Goal: Task Accomplishment & Management: Complete application form

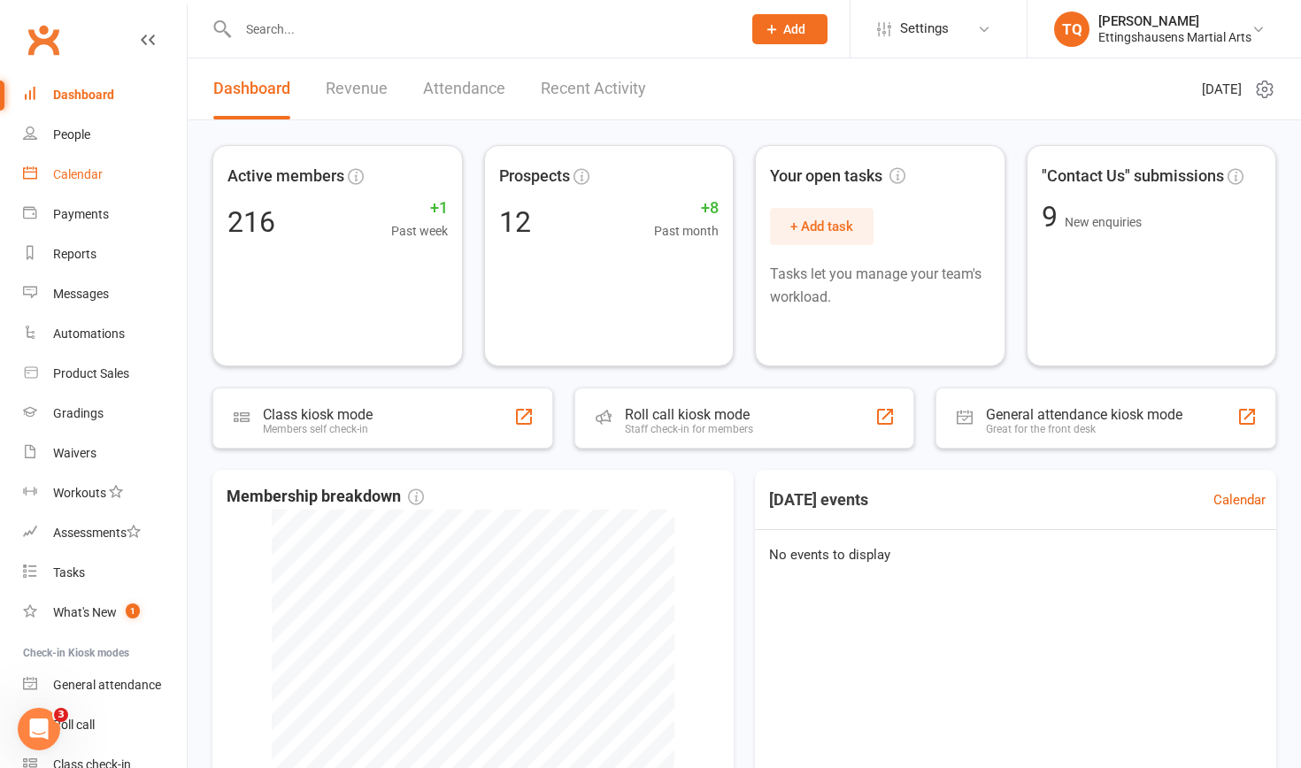
click at [83, 175] on div "Calendar" at bounding box center [78, 174] width 50 height 14
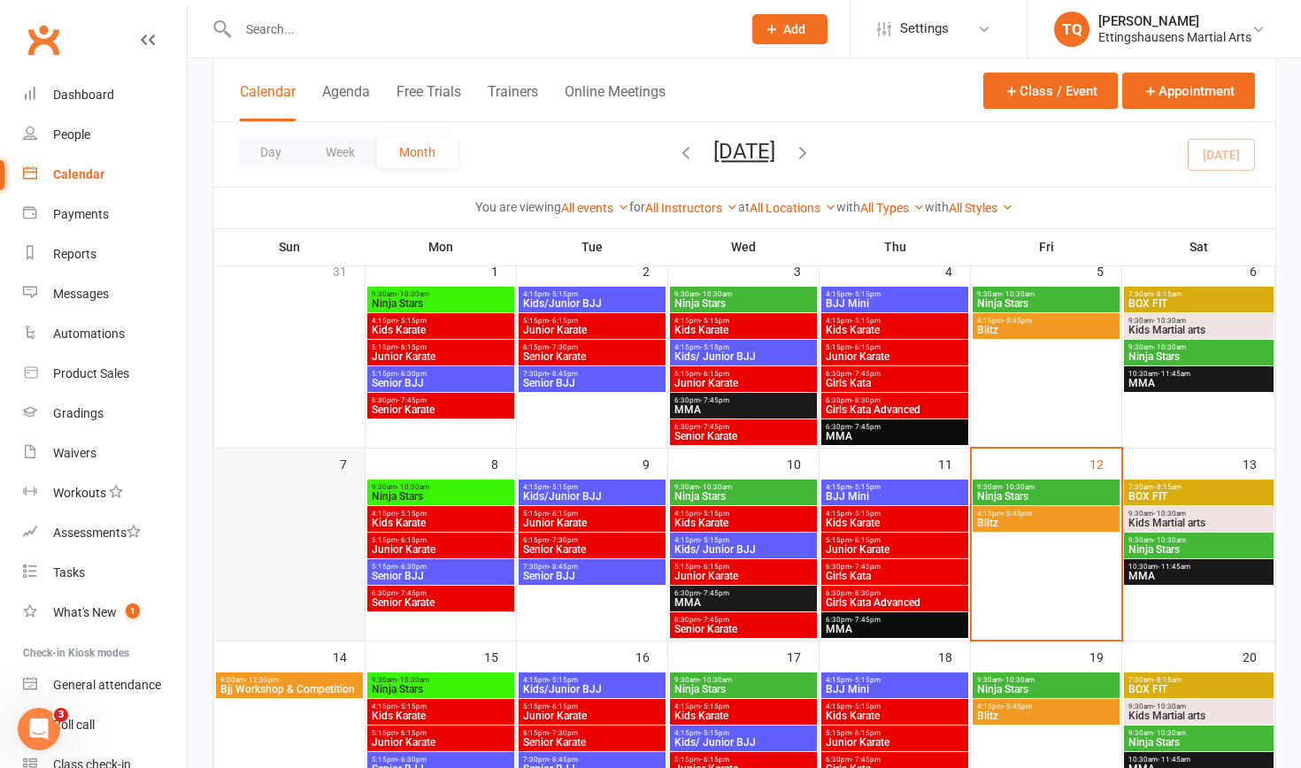
scroll to position [159, 0]
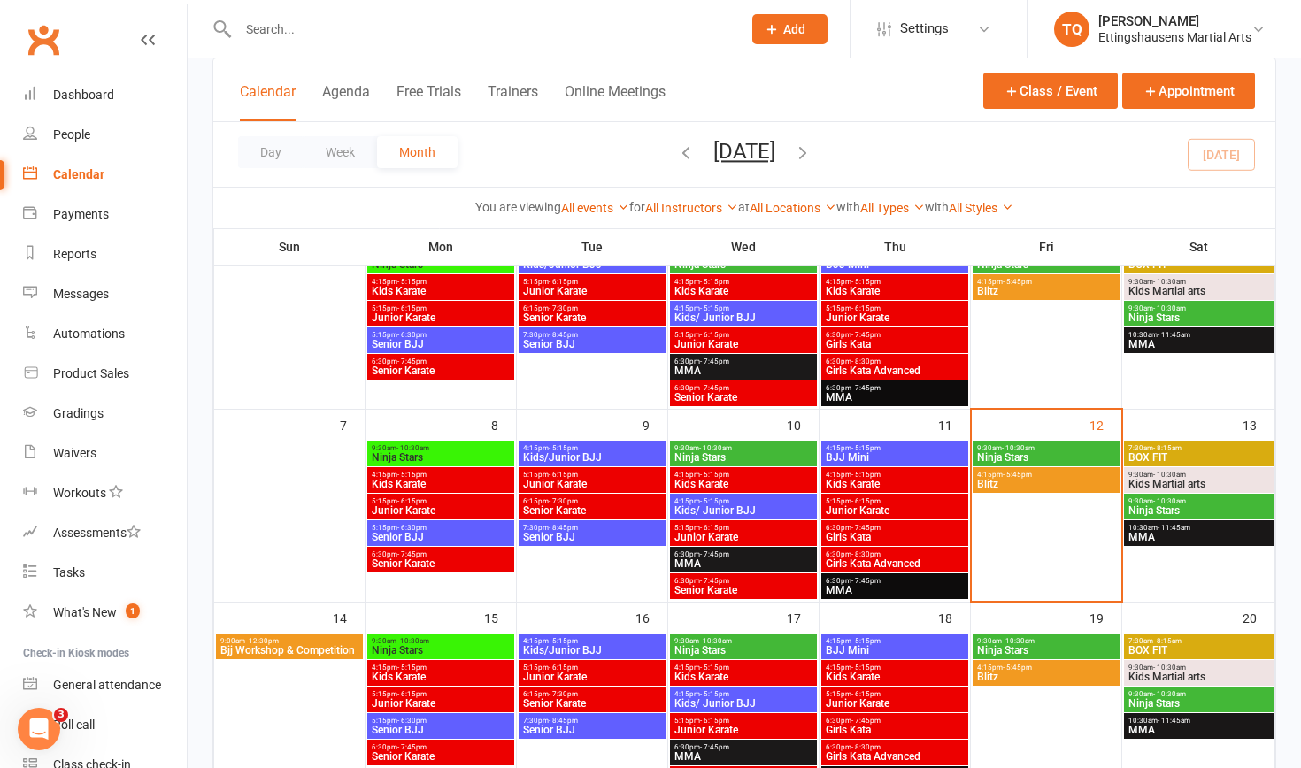
click at [273, 653] on span "Bjj Workshop & Competition" at bounding box center [289, 650] width 140 height 11
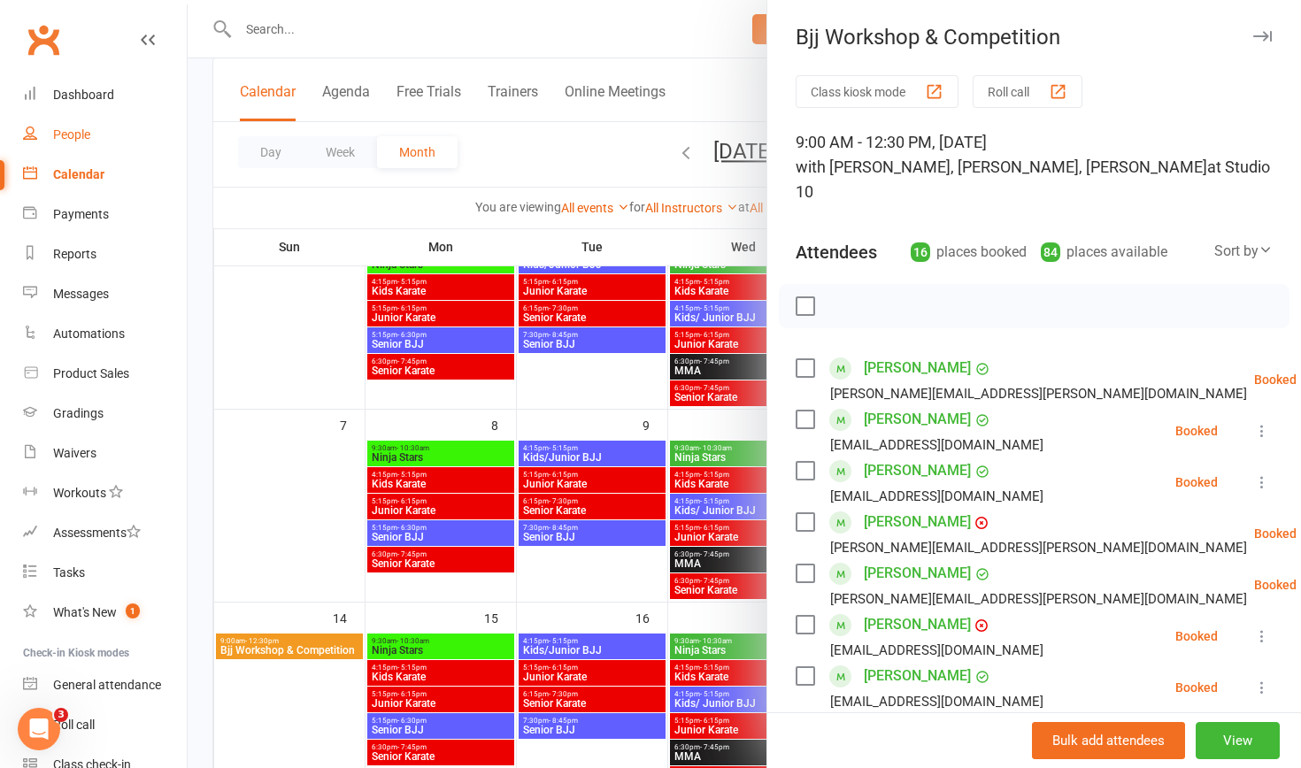
click at [74, 133] on div "People" at bounding box center [71, 134] width 37 height 14
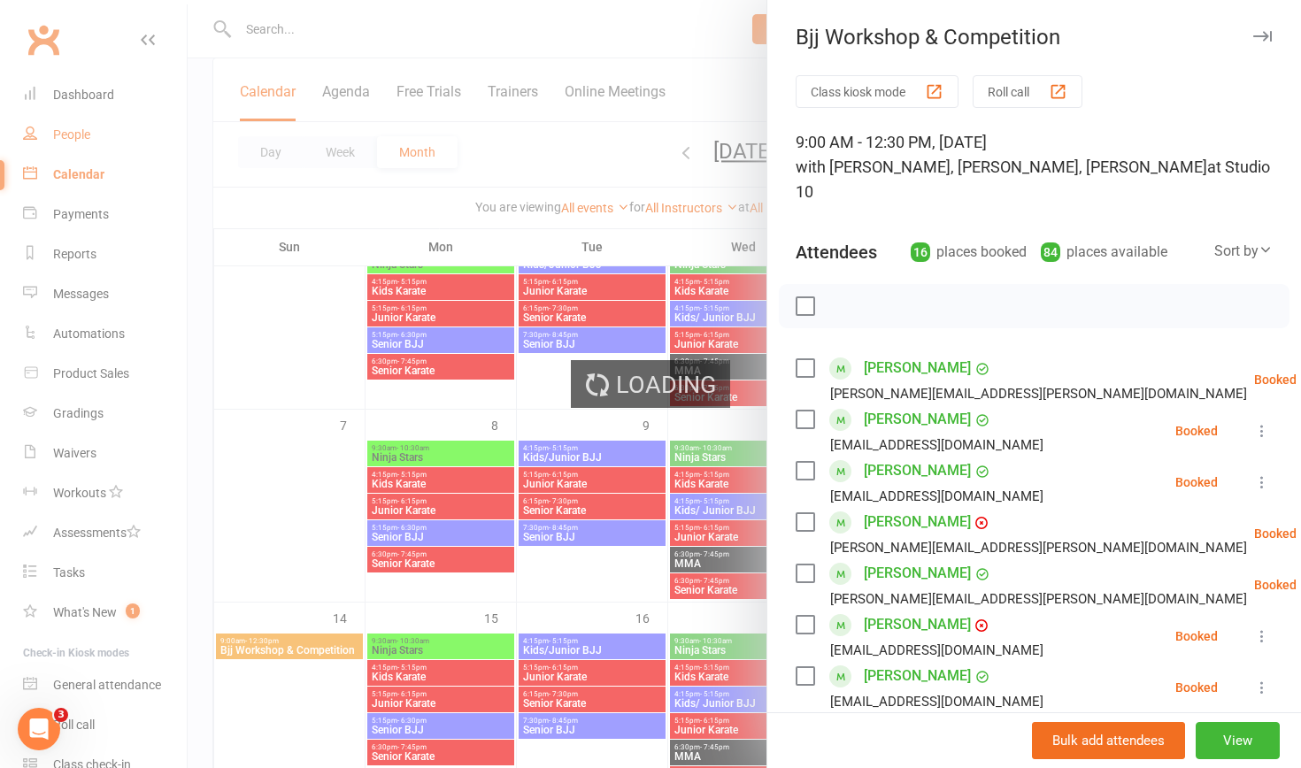
select select "100"
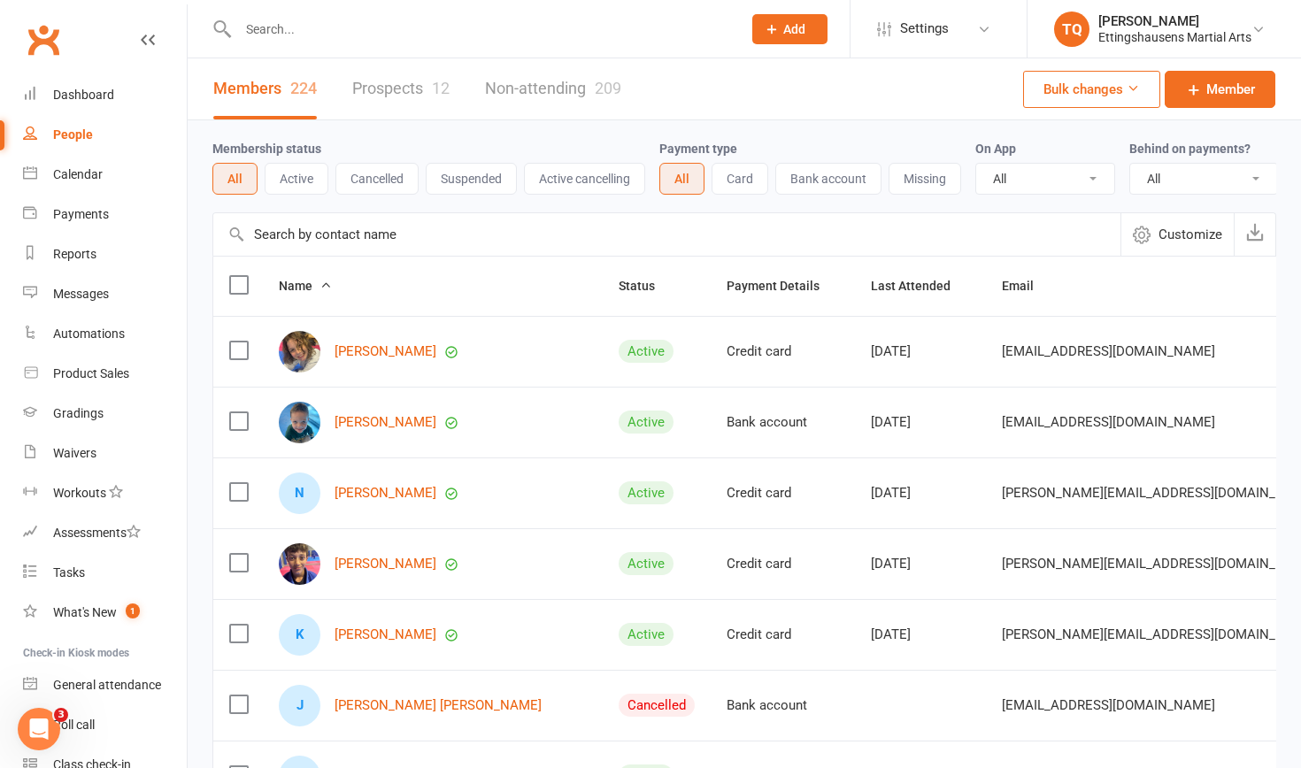
click at [412, 90] on link "Prospects 12" at bounding box center [400, 88] width 97 height 61
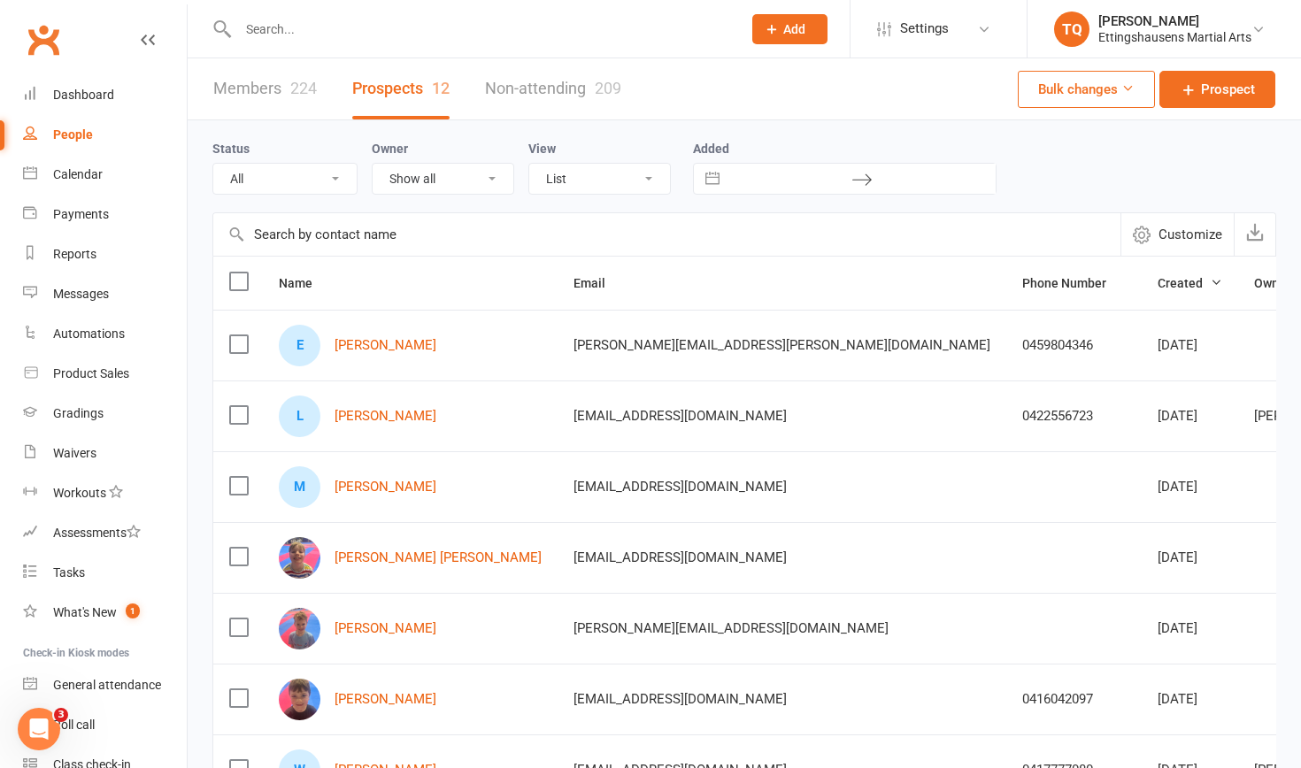
click at [313, 28] on input "text" at bounding box center [481, 29] width 496 height 25
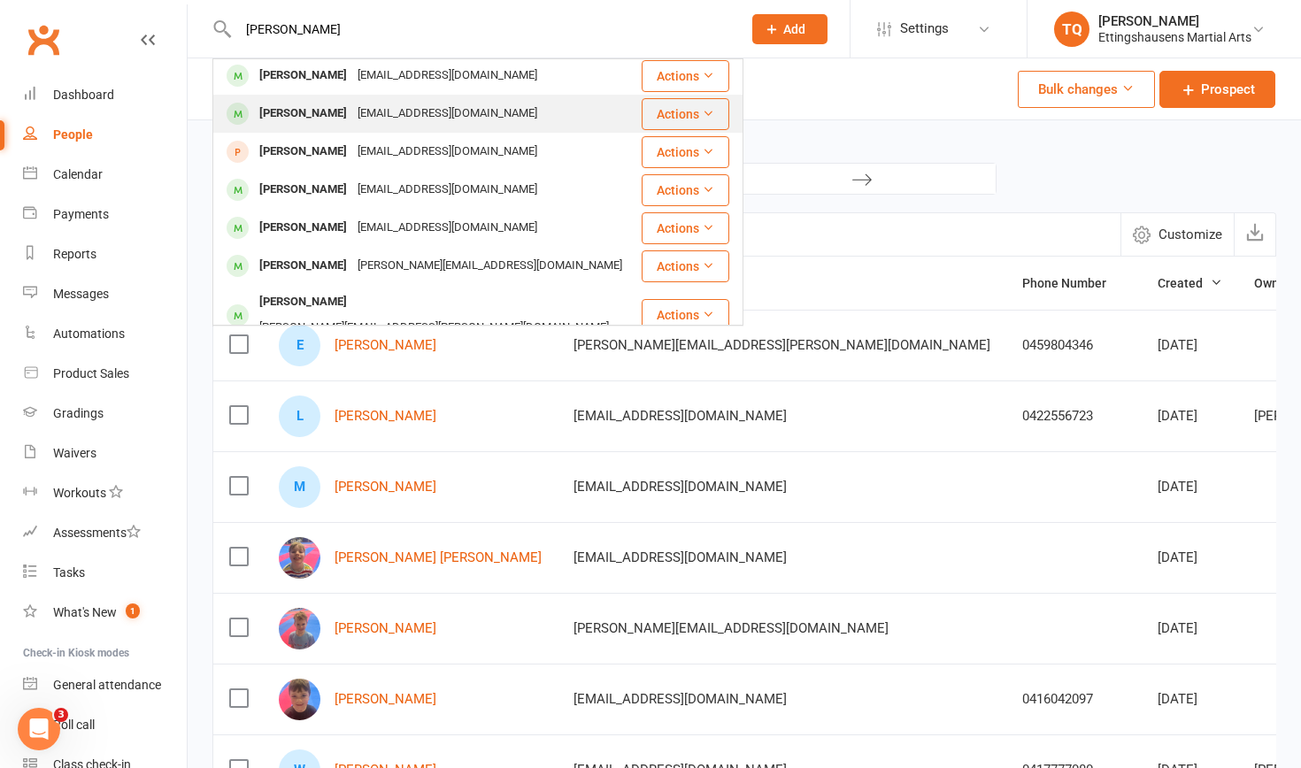
scroll to position [1, 0]
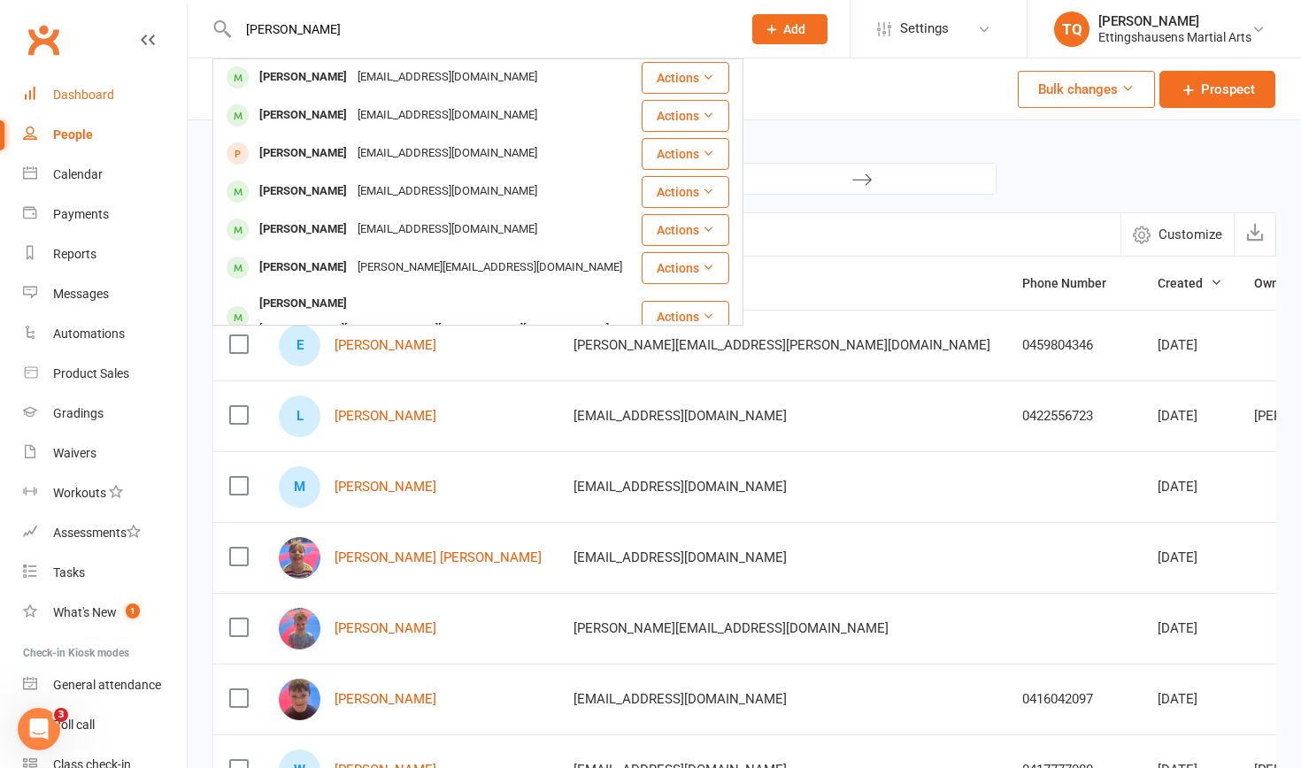
type input "[PERSON_NAME]"
click at [75, 93] on div "Dashboard" at bounding box center [83, 95] width 61 height 14
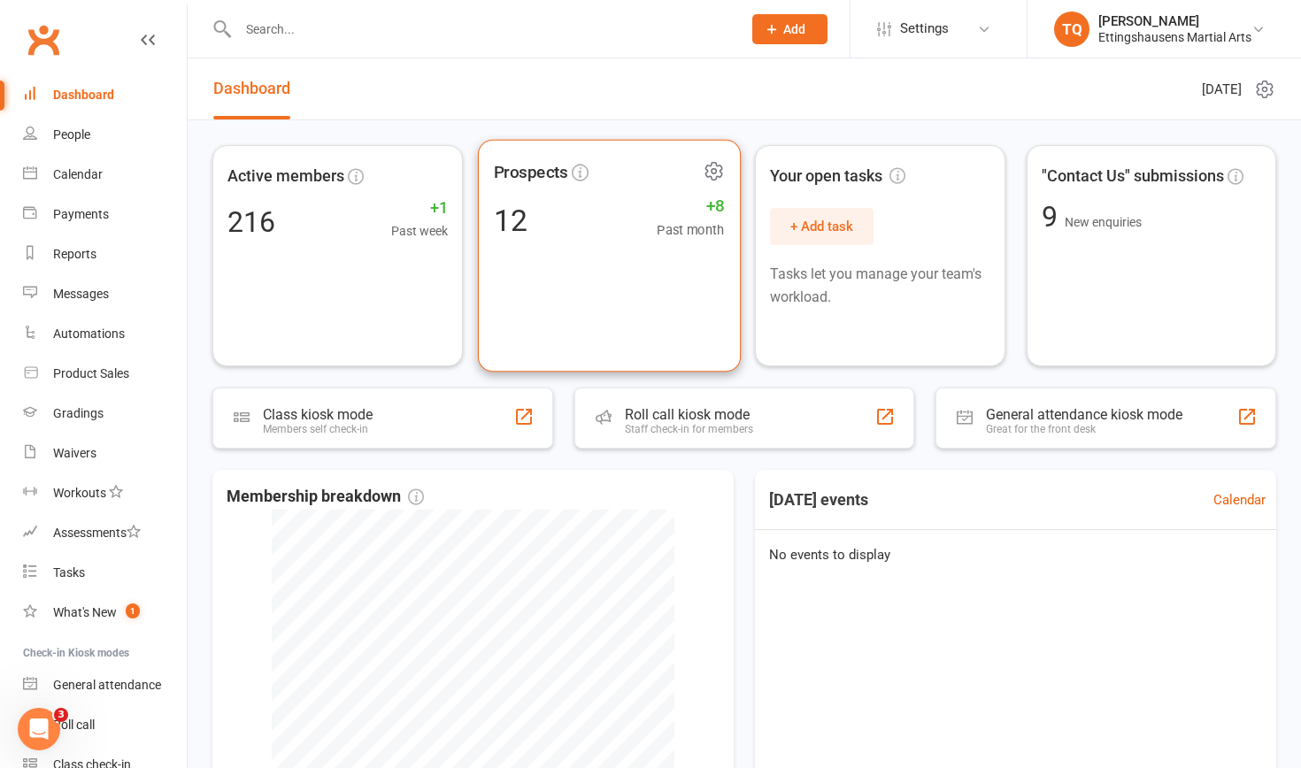
click at [515, 237] on div "12 +8 Past month" at bounding box center [608, 220] width 231 height 40
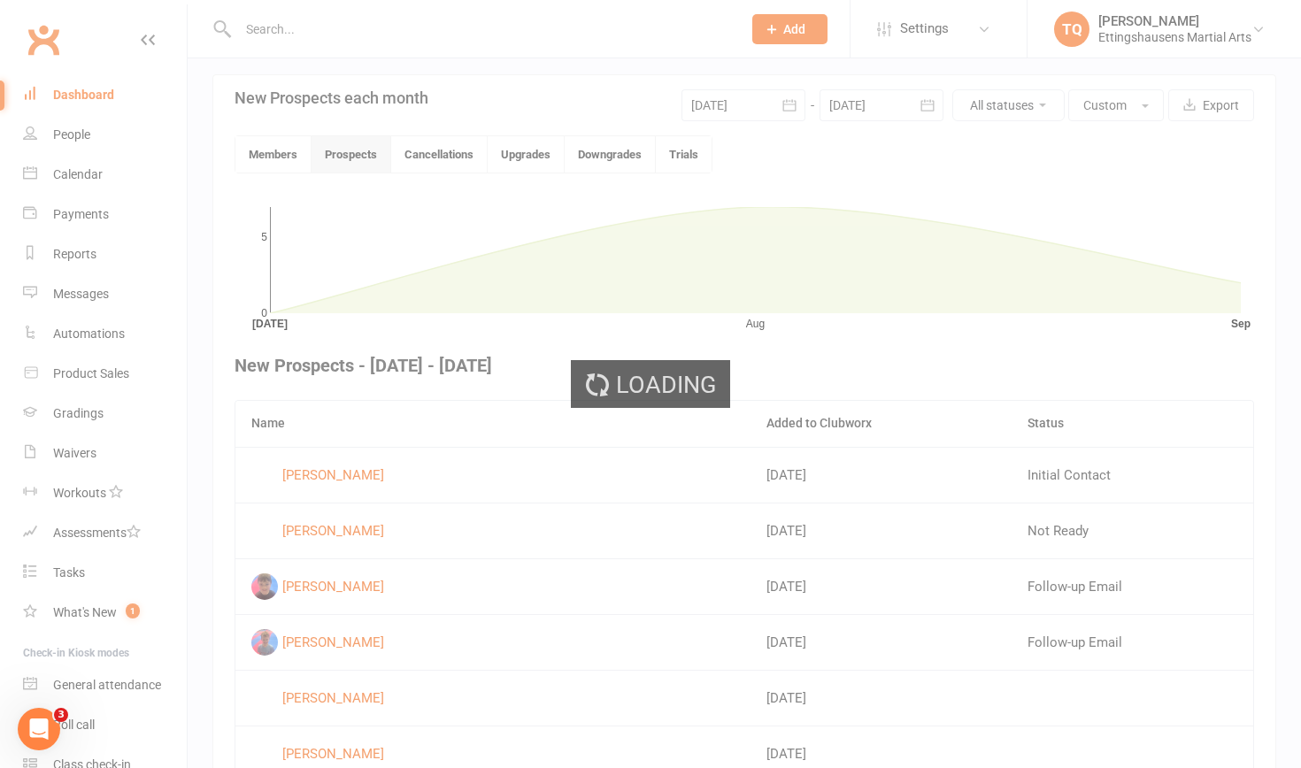
scroll to position [459, 0]
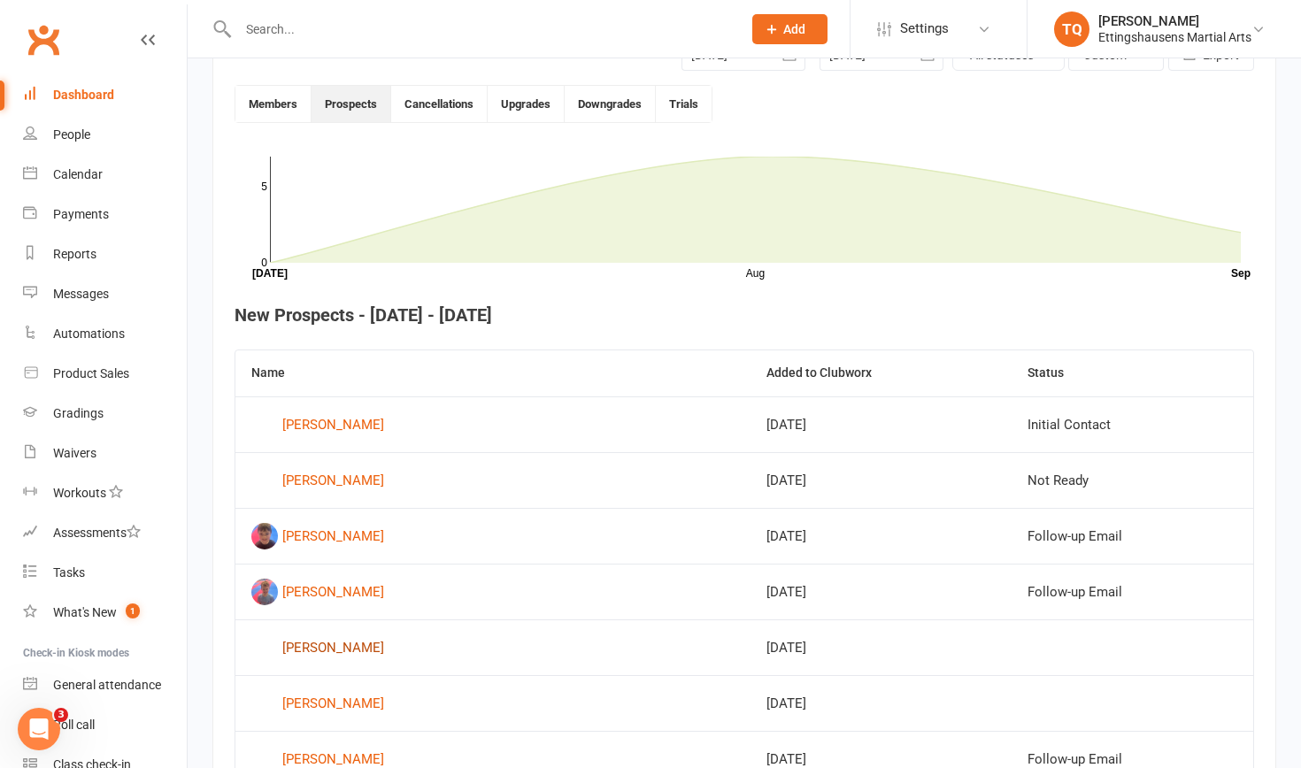
click at [312, 645] on div "[PERSON_NAME]" at bounding box center [333, 647] width 102 height 27
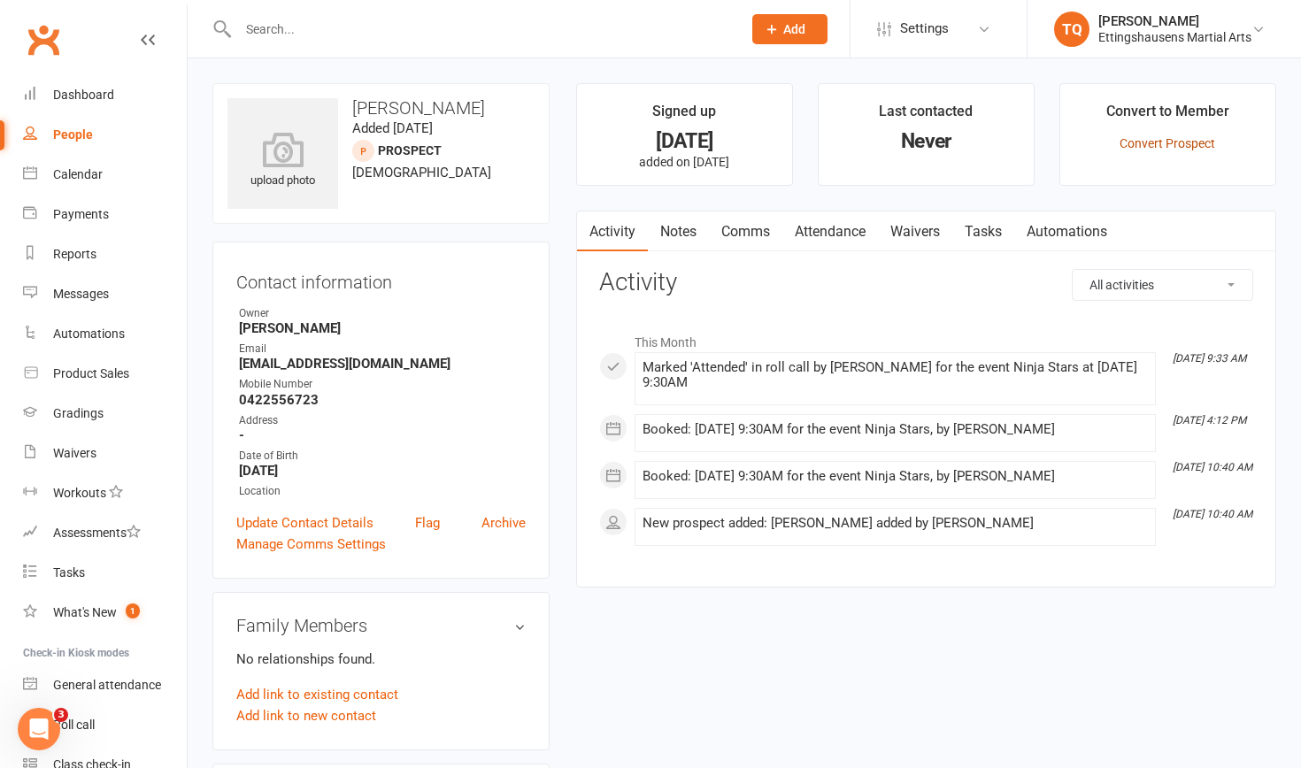
click at [1145, 147] on link "Convert Prospect" at bounding box center [1167, 143] width 96 height 14
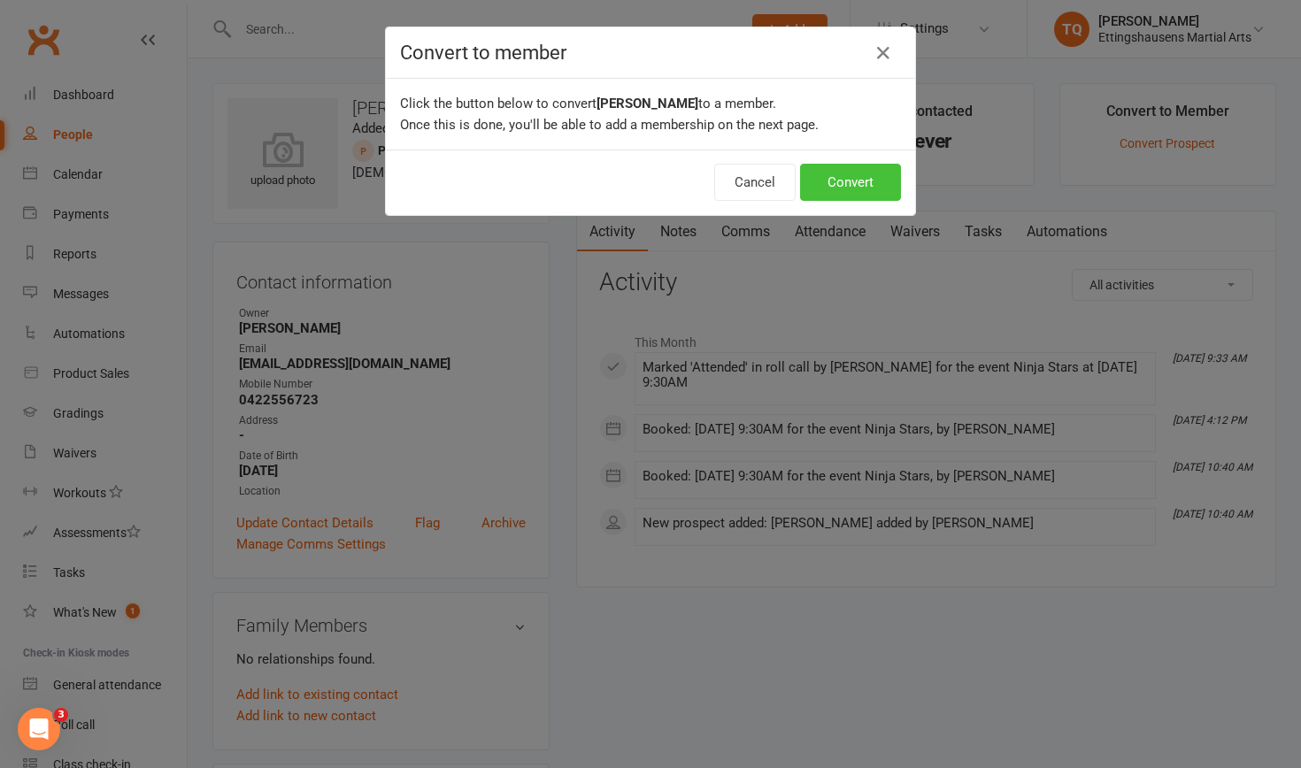
click at [856, 177] on button "Convert" at bounding box center [850, 182] width 101 height 37
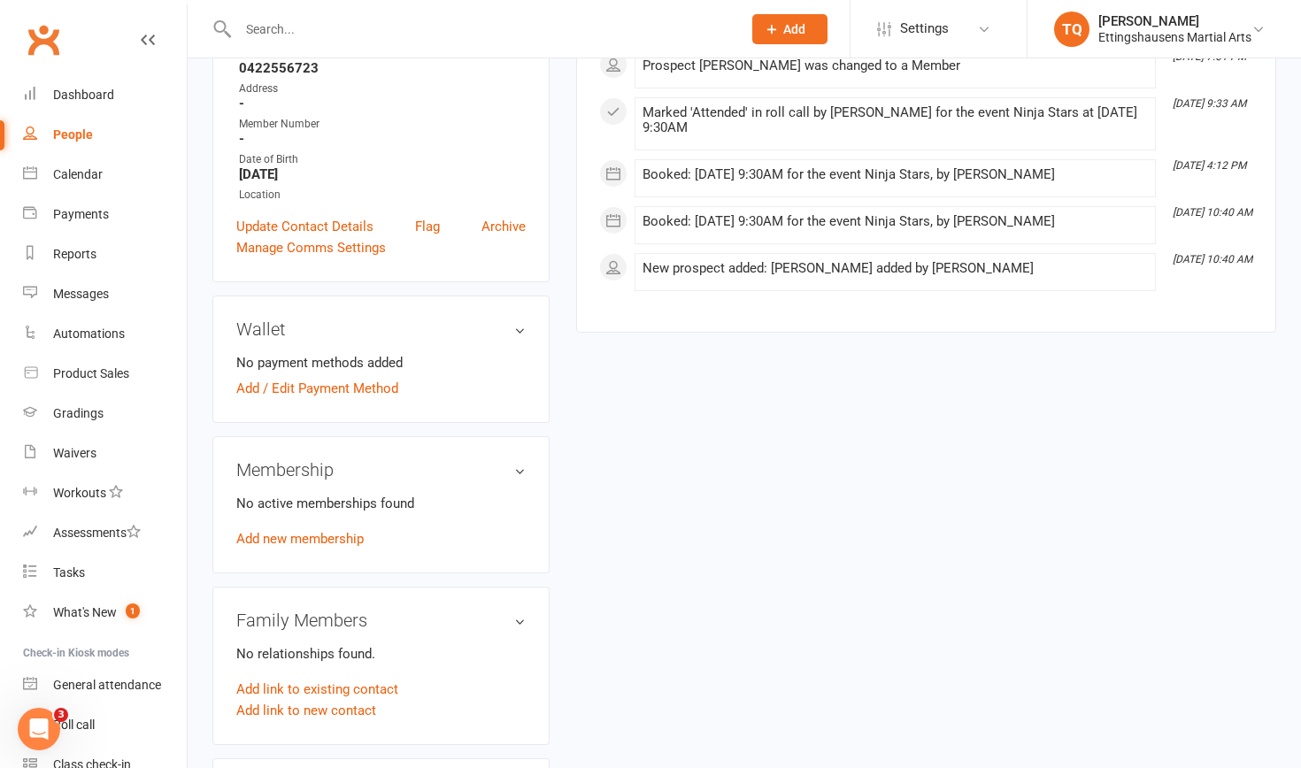
scroll to position [338, 0]
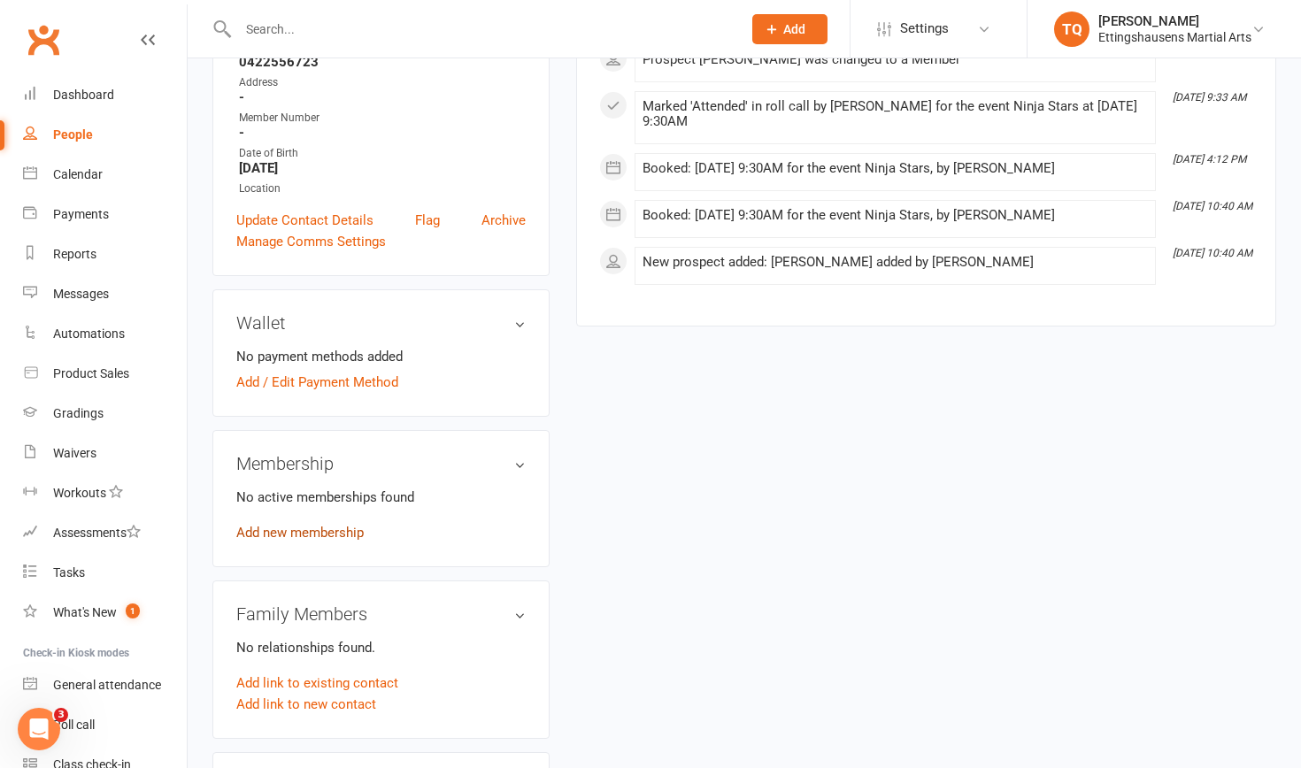
click at [273, 532] on link "Add new membership" at bounding box center [299, 533] width 127 height 16
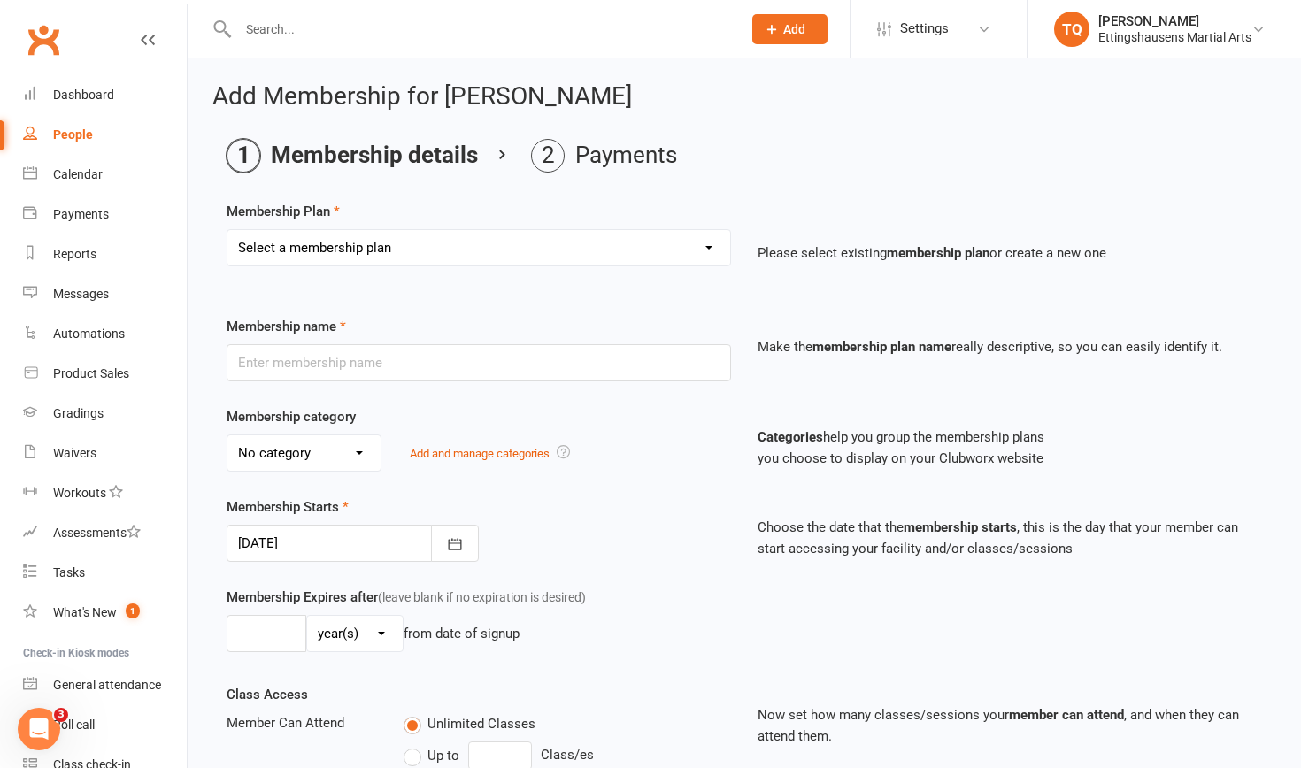
select select "8"
type input "Ninja"
select select "7"
type input "1"
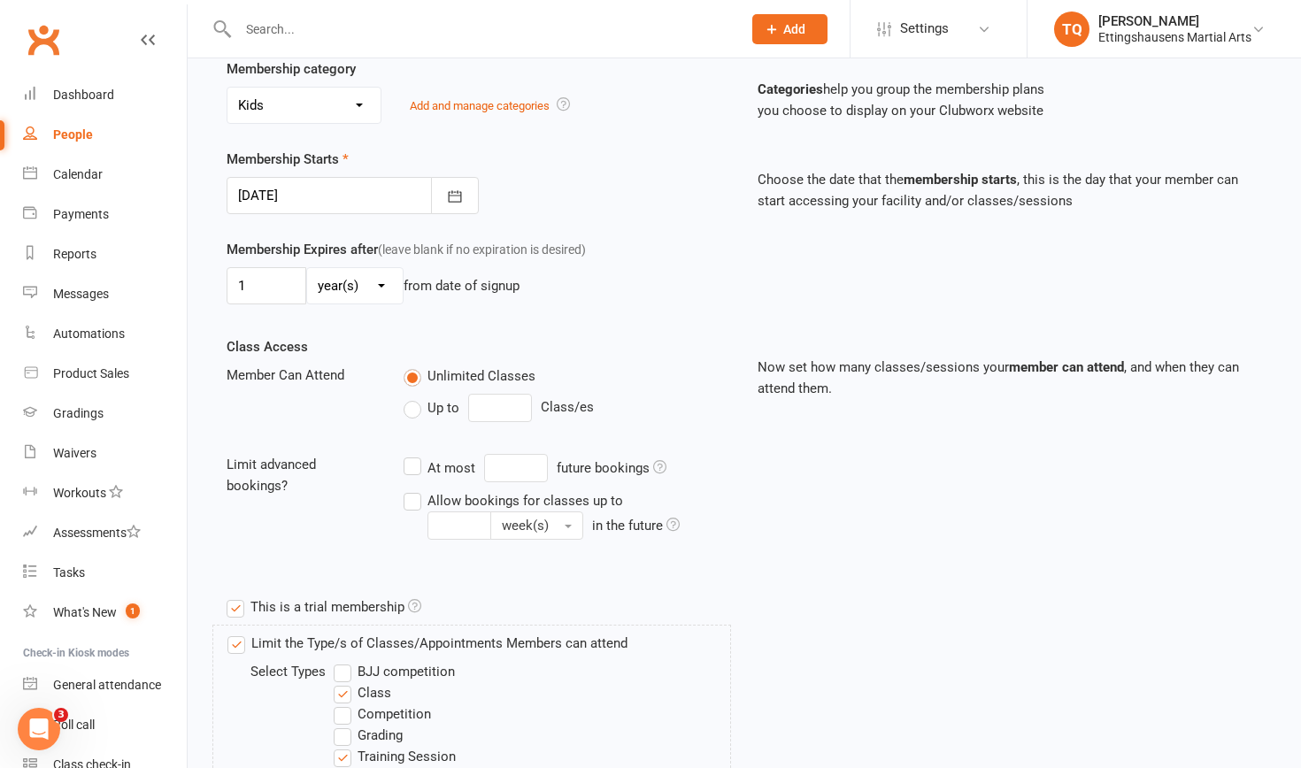
scroll to position [365, 0]
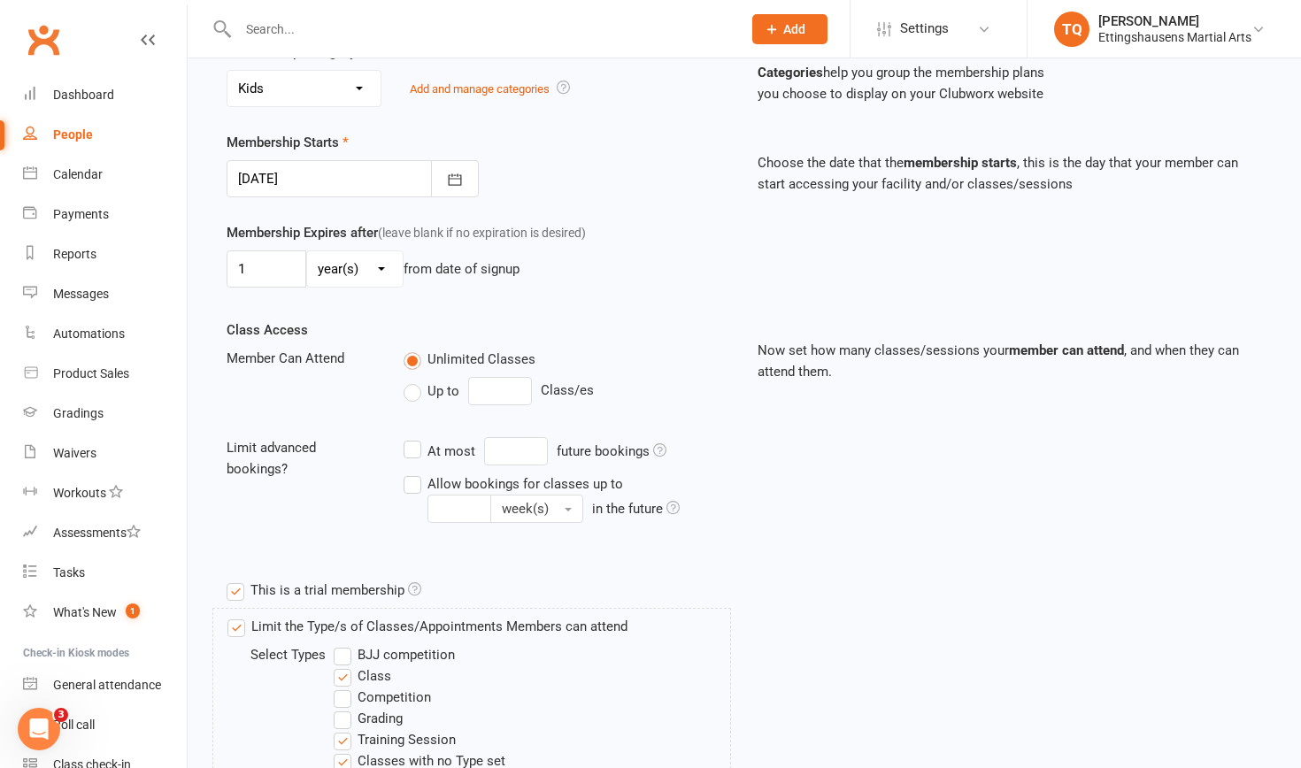
click at [236, 589] on label "This is a trial membership" at bounding box center [323, 590] width 195 height 21
click at [236, 580] on input "This is a trial membership" at bounding box center [232, 580] width 12 height 0
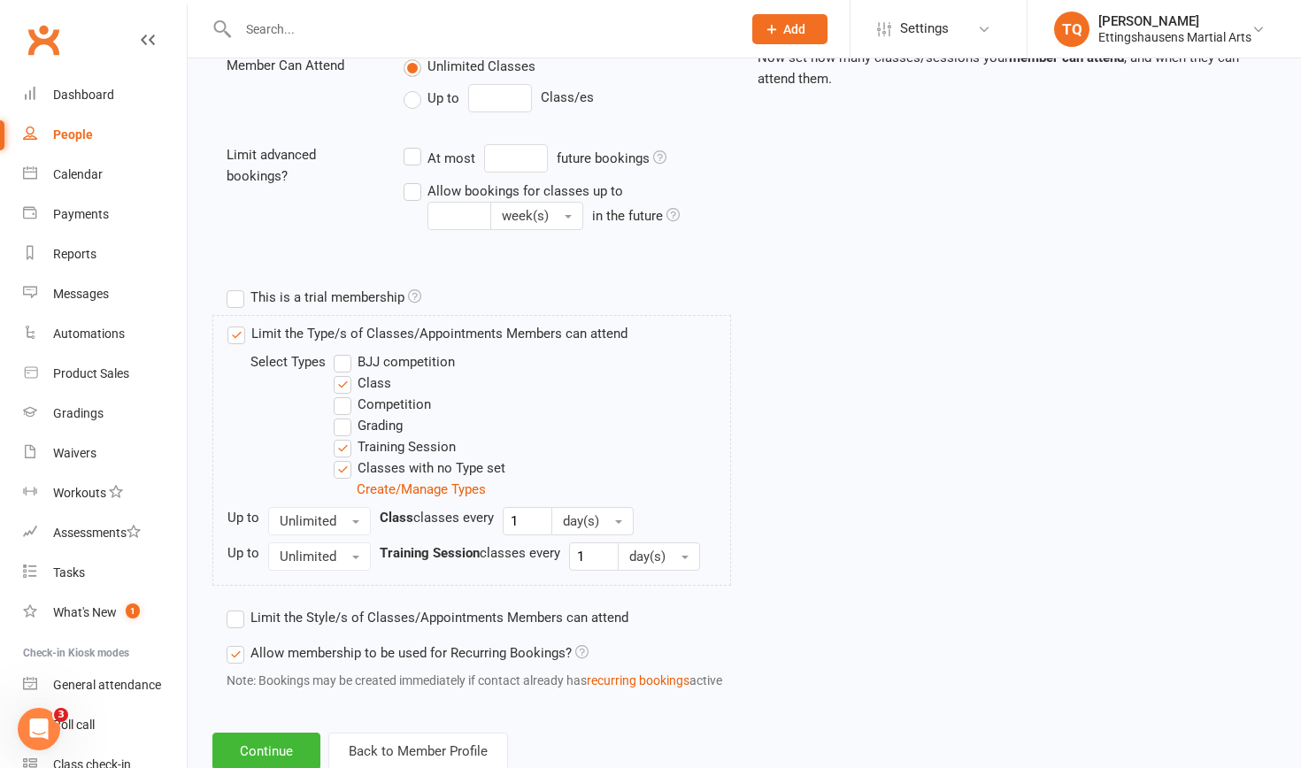
scroll to position [658, 0]
click at [347, 468] on label "Classes with no Type set" at bounding box center [420, 467] width 172 height 21
click at [345, 457] on input "Classes with no Type set" at bounding box center [340, 457] width 12 height 0
click at [347, 447] on label "Training Session" at bounding box center [395, 445] width 122 height 21
click at [345, 435] on input "Training Session" at bounding box center [340, 435] width 12 height 0
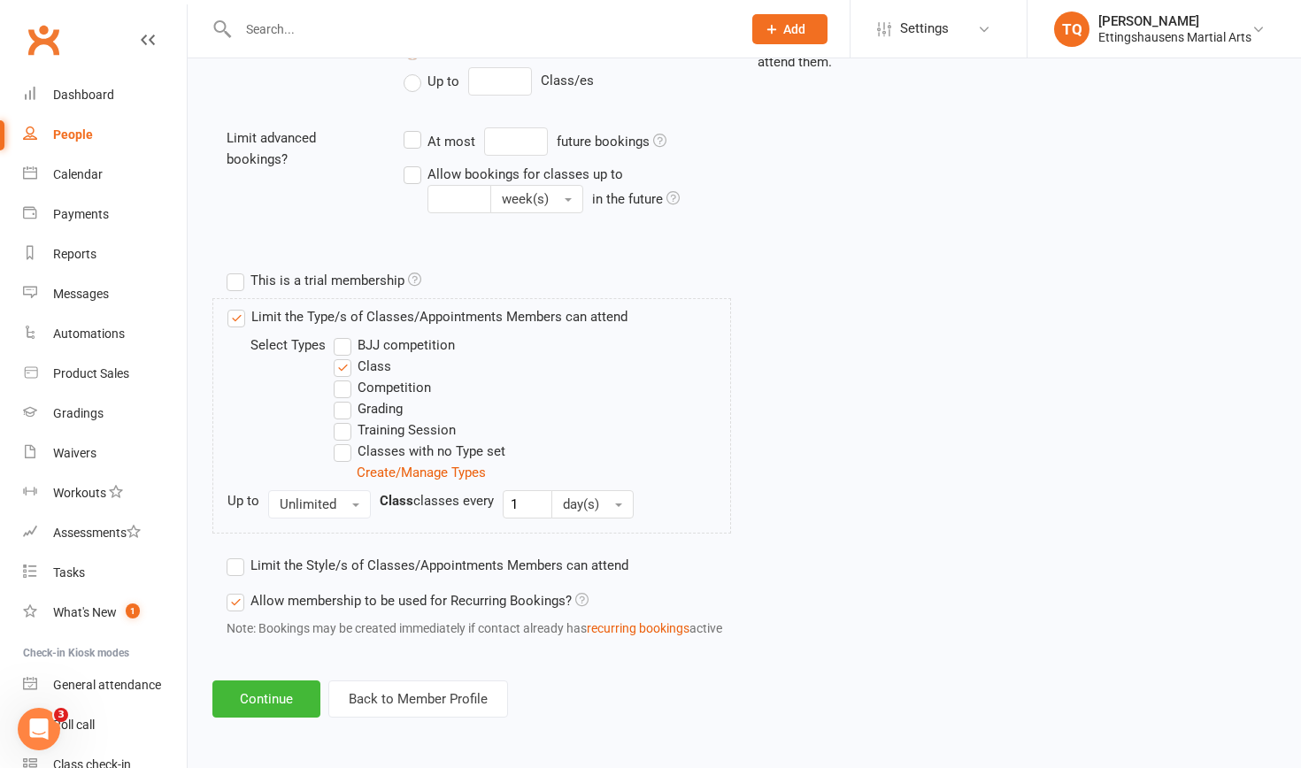
scroll to position [688, 0]
click at [264, 682] on button "Continue" at bounding box center [266, 698] width 108 height 37
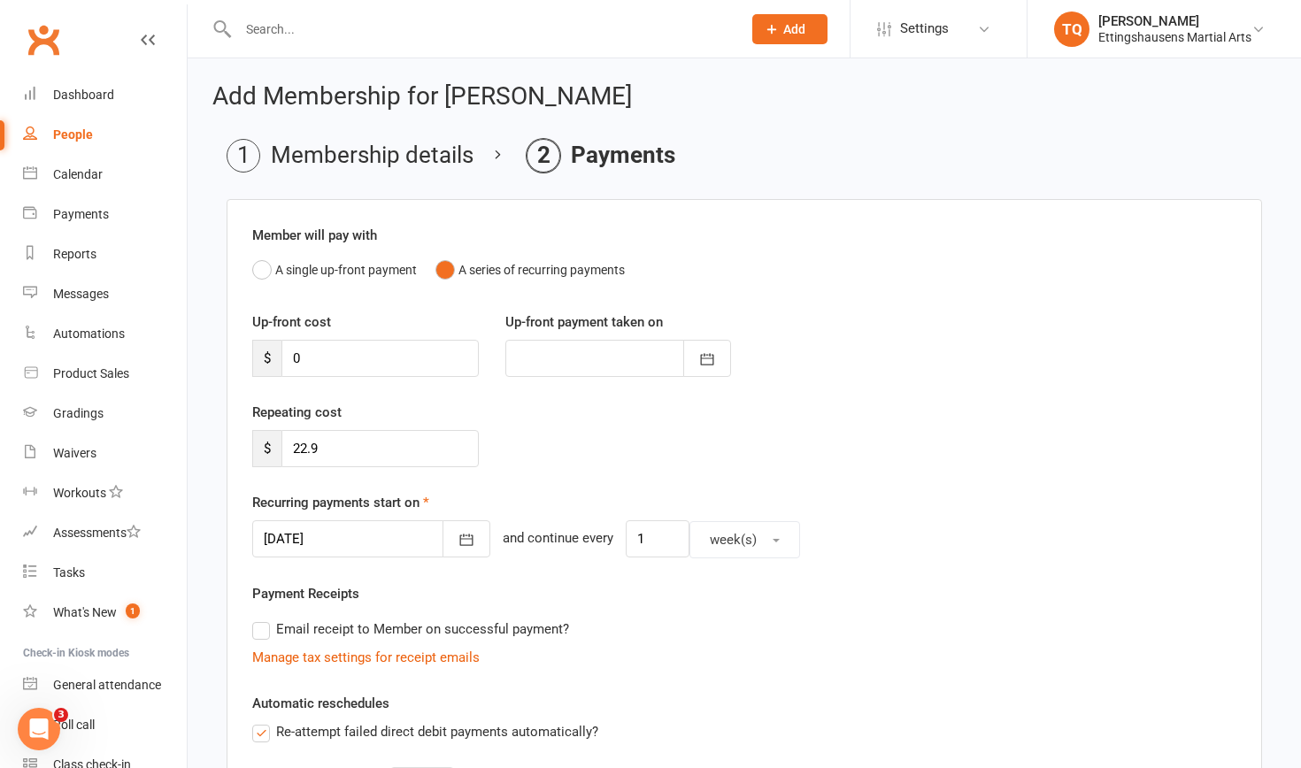
click at [265, 632] on label "Email receipt to Member on successful payment?" at bounding box center [410, 628] width 317 height 21
click at [264, 618] on input "Email receipt to Member on successful payment?" at bounding box center [258, 618] width 12 height 0
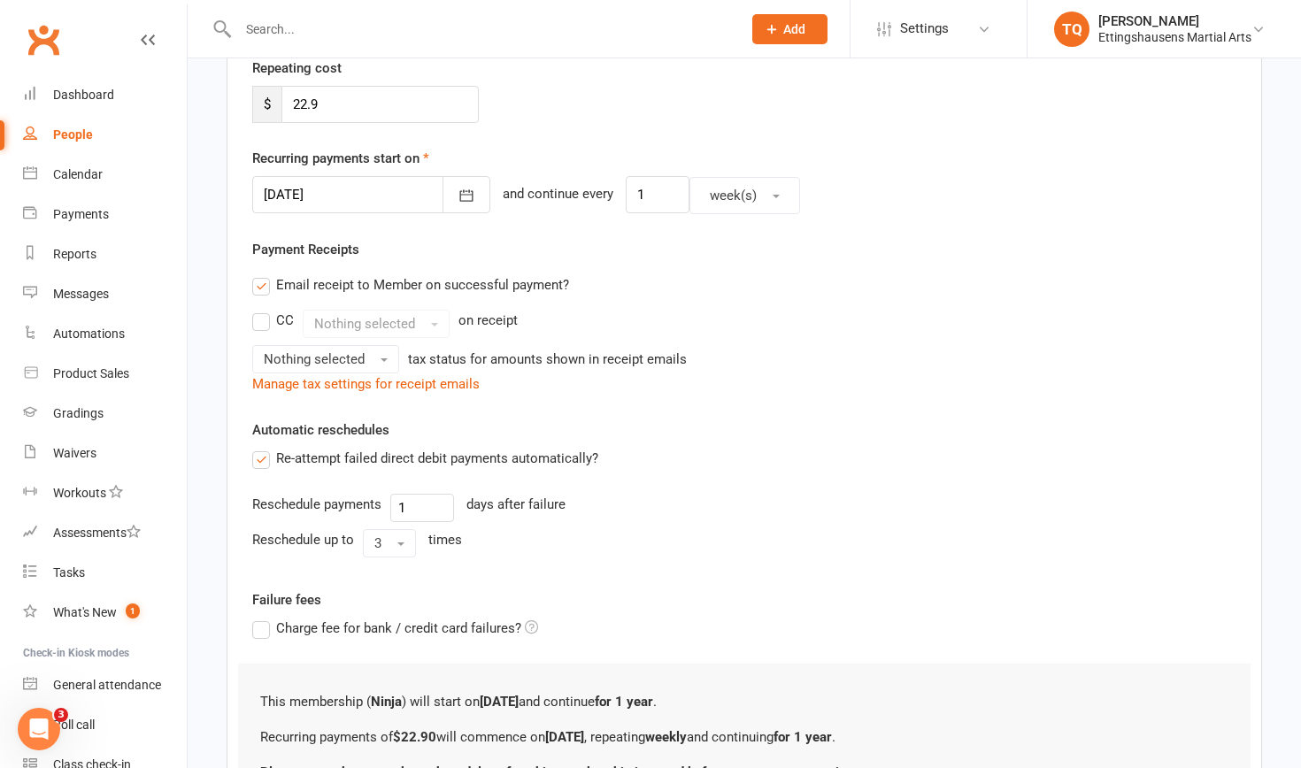
scroll to position [354, 0]
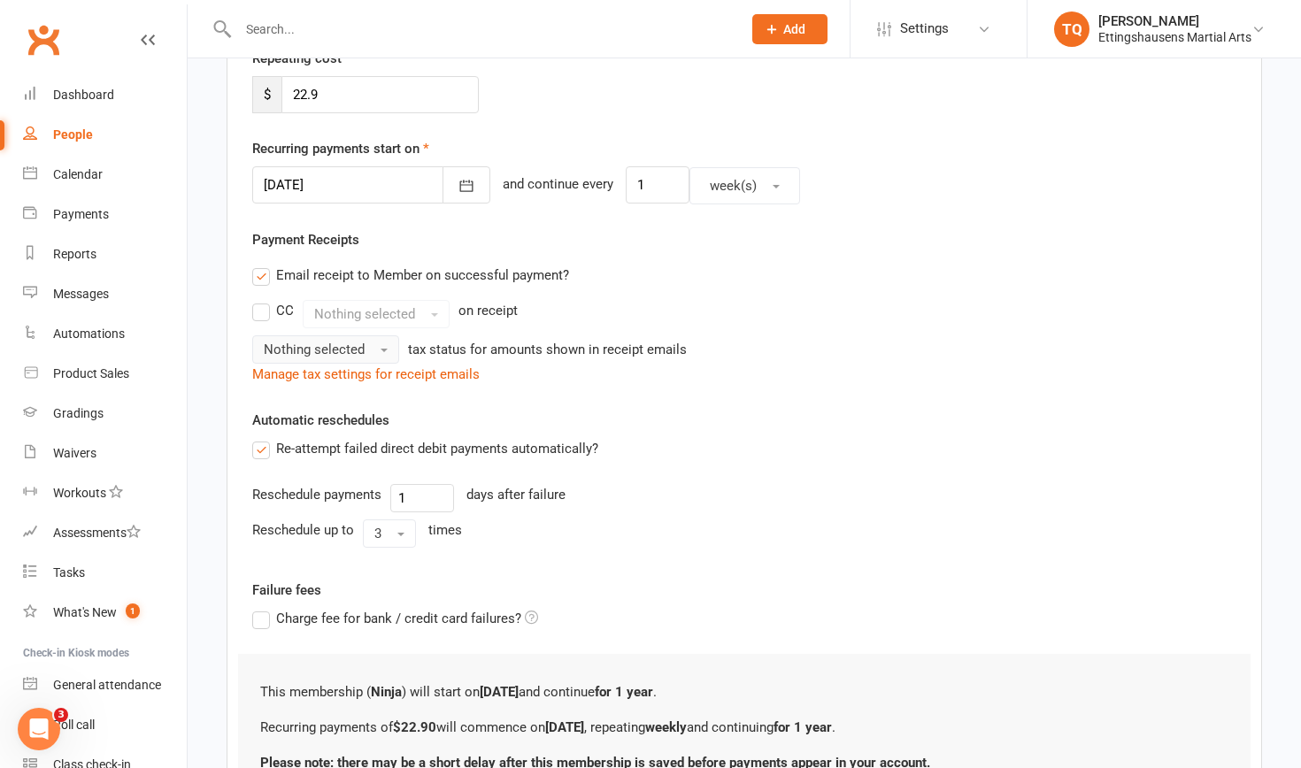
click at [384, 346] on button "Nothing selected" at bounding box center [325, 349] width 147 height 28
click at [354, 380] on link "Inc tax" at bounding box center [340, 387] width 175 height 35
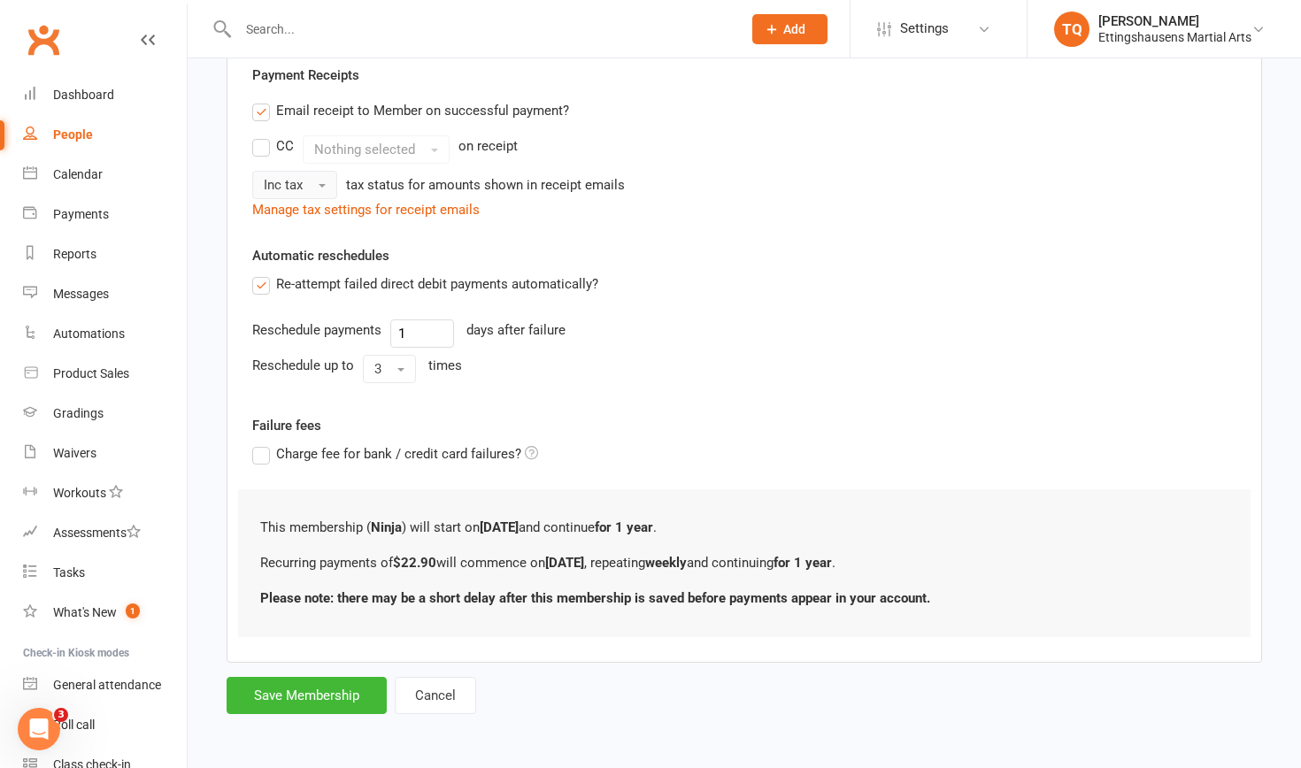
scroll to position [533, 0]
click at [262, 443] on label "Charge fee for bank / credit card failures?" at bounding box center [395, 453] width 286 height 21
click at [262, 443] on input "Charge fee for bank / credit card failures?" at bounding box center [395, 443] width 286 height 0
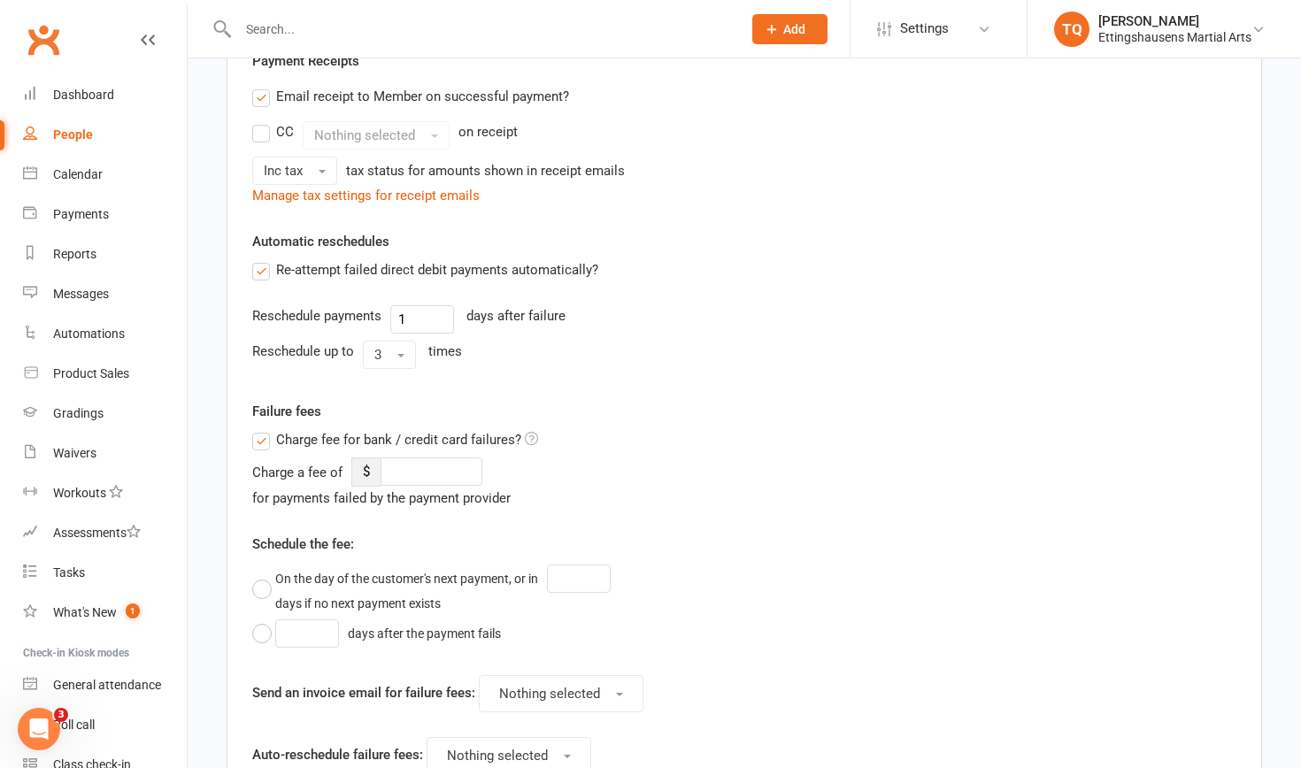
click at [262, 439] on label "Charge fee for bank / credit card failures?" at bounding box center [395, 439] width 286 height 21
click at [262, 429] on input "Charge fee for bank / credit card failures?" at bounding box center [395, 429] width 286 height 0
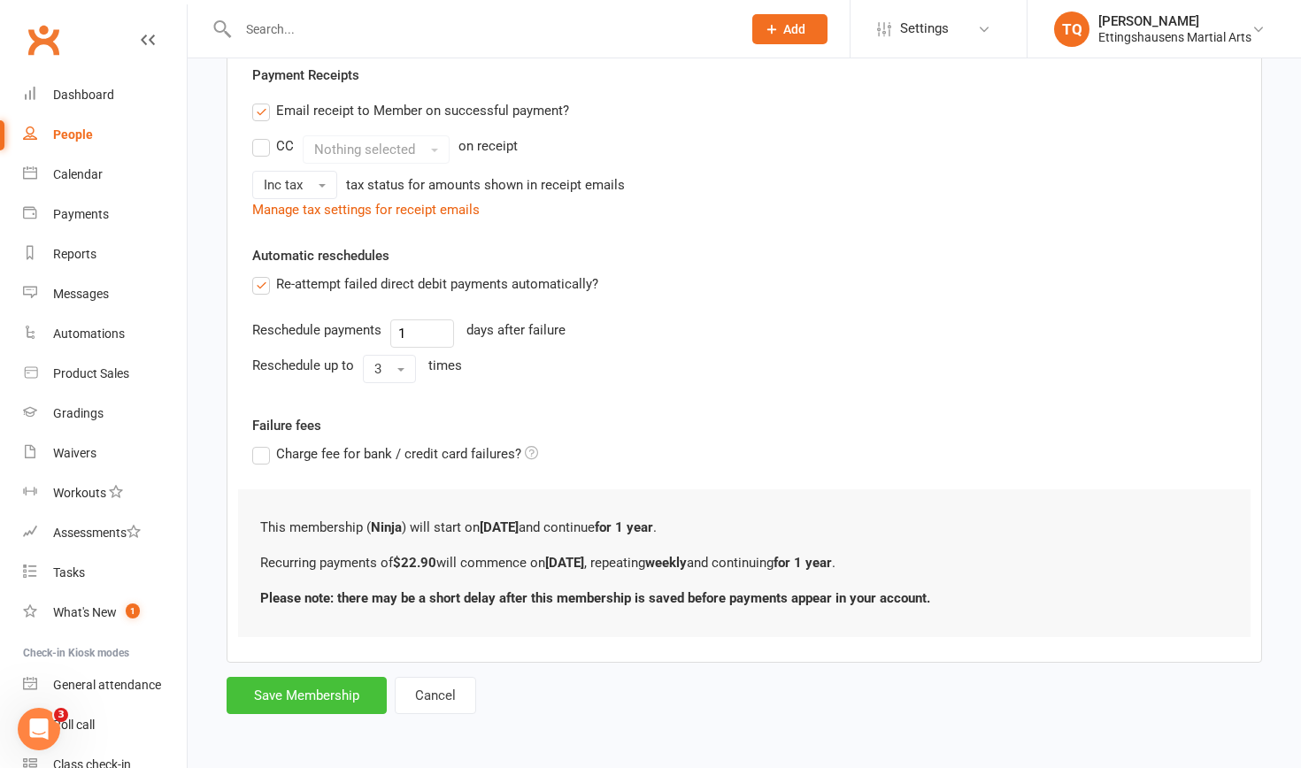
click at [295, 677] on button "Save Membership" at bounding box center [306, 695] width 160 height 37
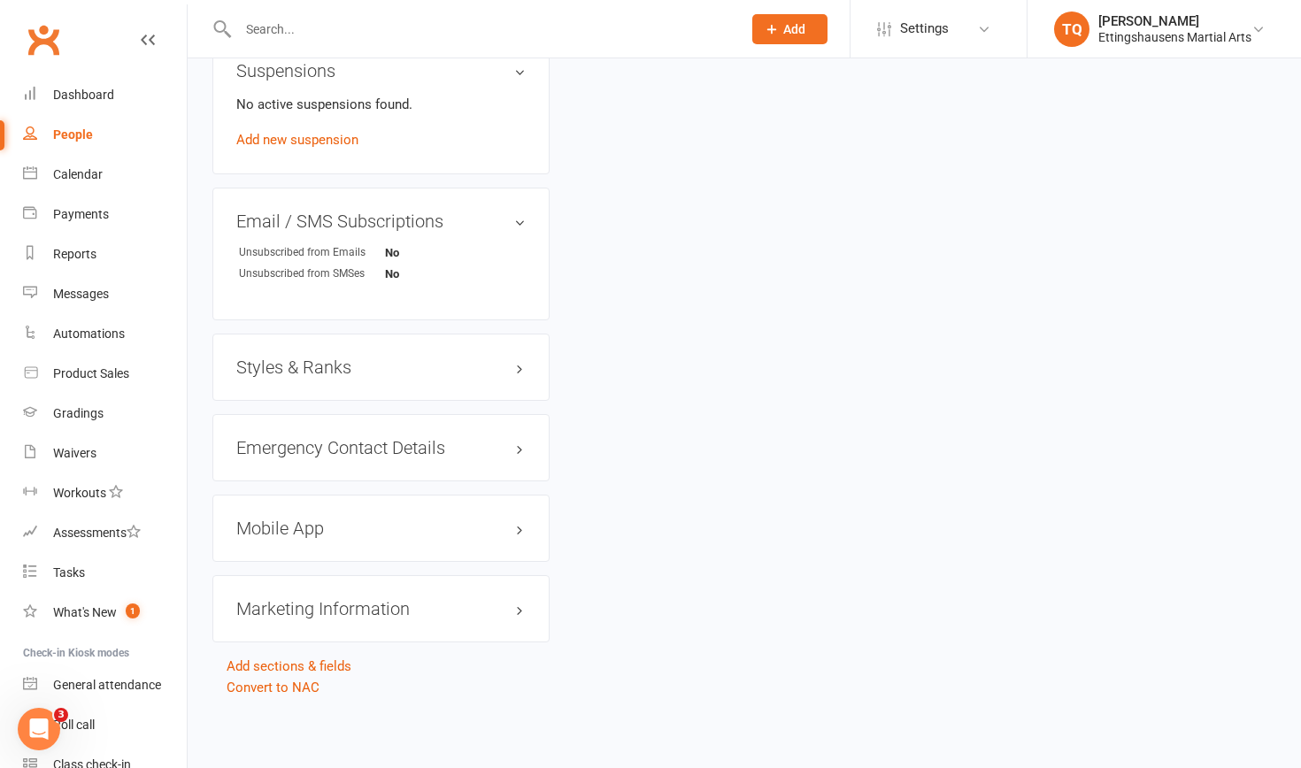
scroll to position [1120, 0]
click at [519, 518] on h3 "Mobile App" at bounding box center [380, 527] width 289 height 19
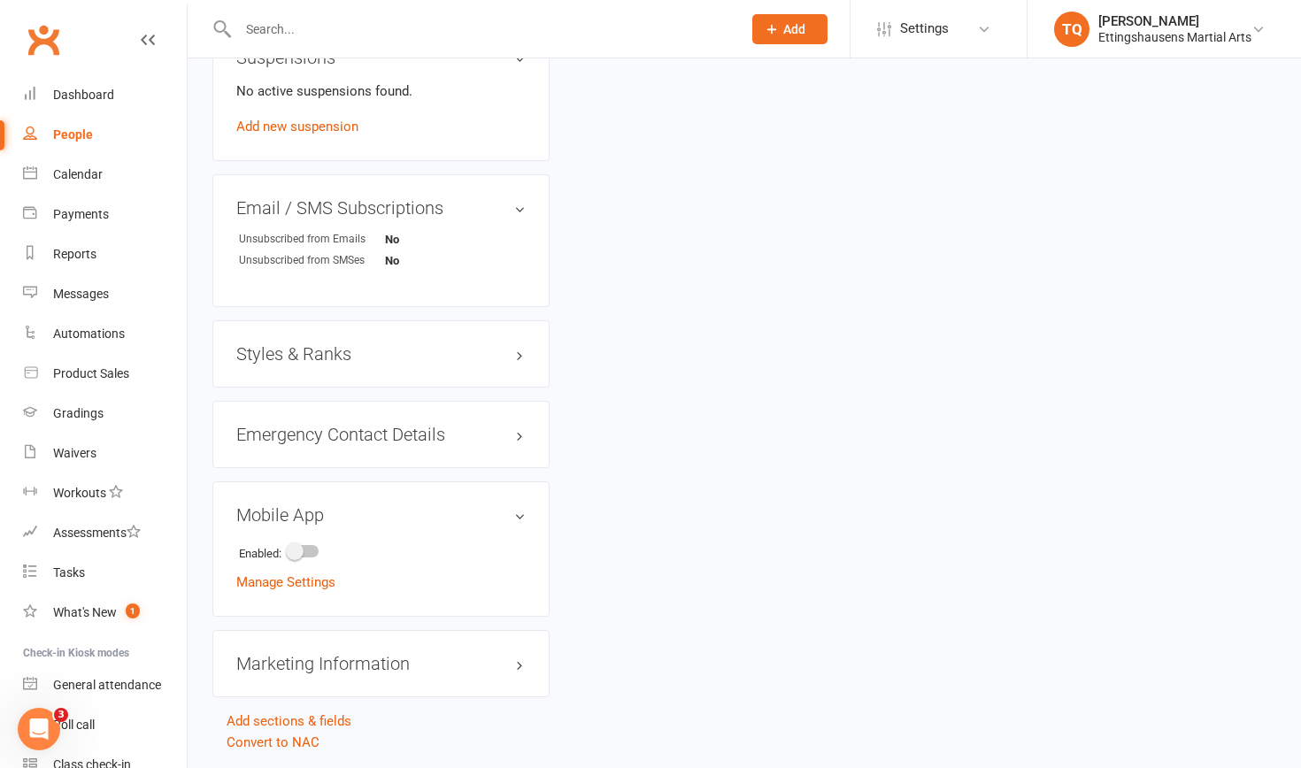
click at [365, 583] on div "Enabled: Manage Settings" at bounding box center [380, 565] width 289 height 55
click at [313, 578] on link "Manage Settings" at bounding box center [285, 582] width 99 height 16
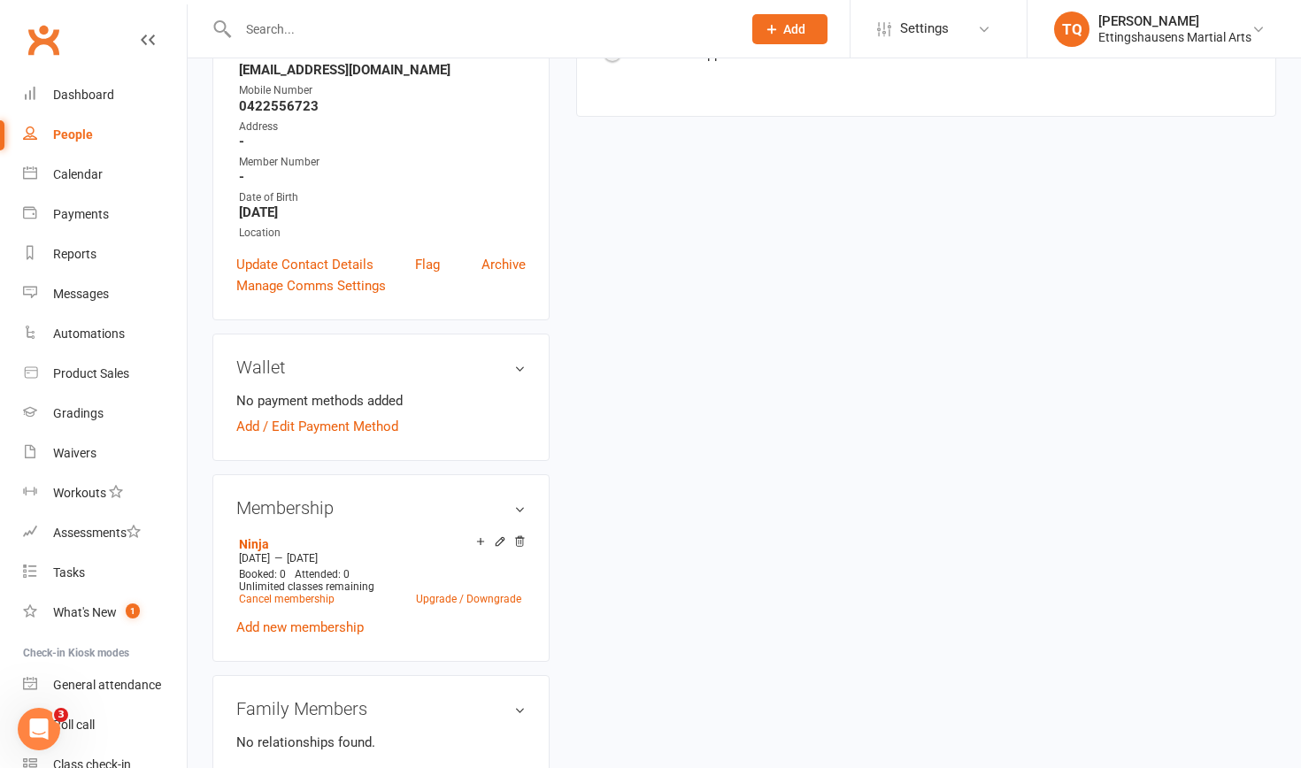
scroll to position [150, 0]
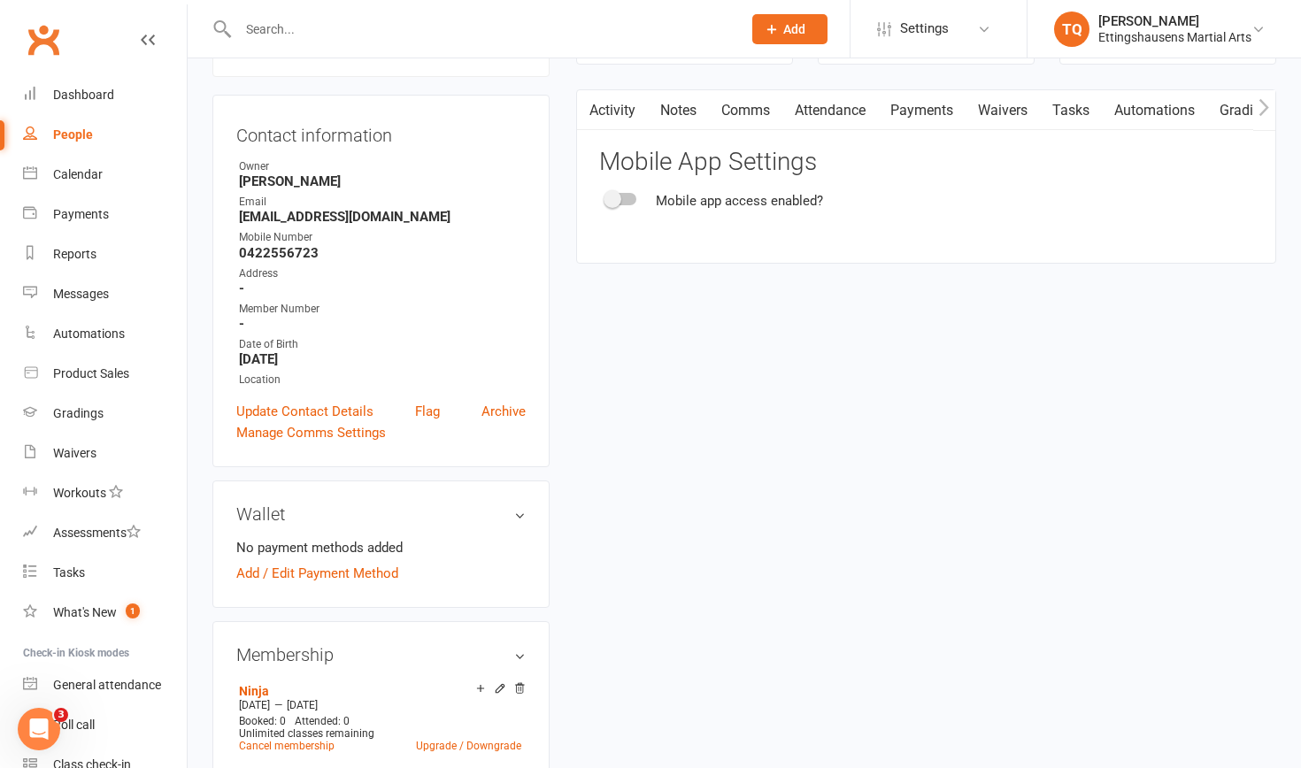
click at [612, 201] on span at bounding box center [612, 199] width 18 height 18
click at [606, 196] on input "checkbox" at bounding box center [606, 196] width 0 height 0
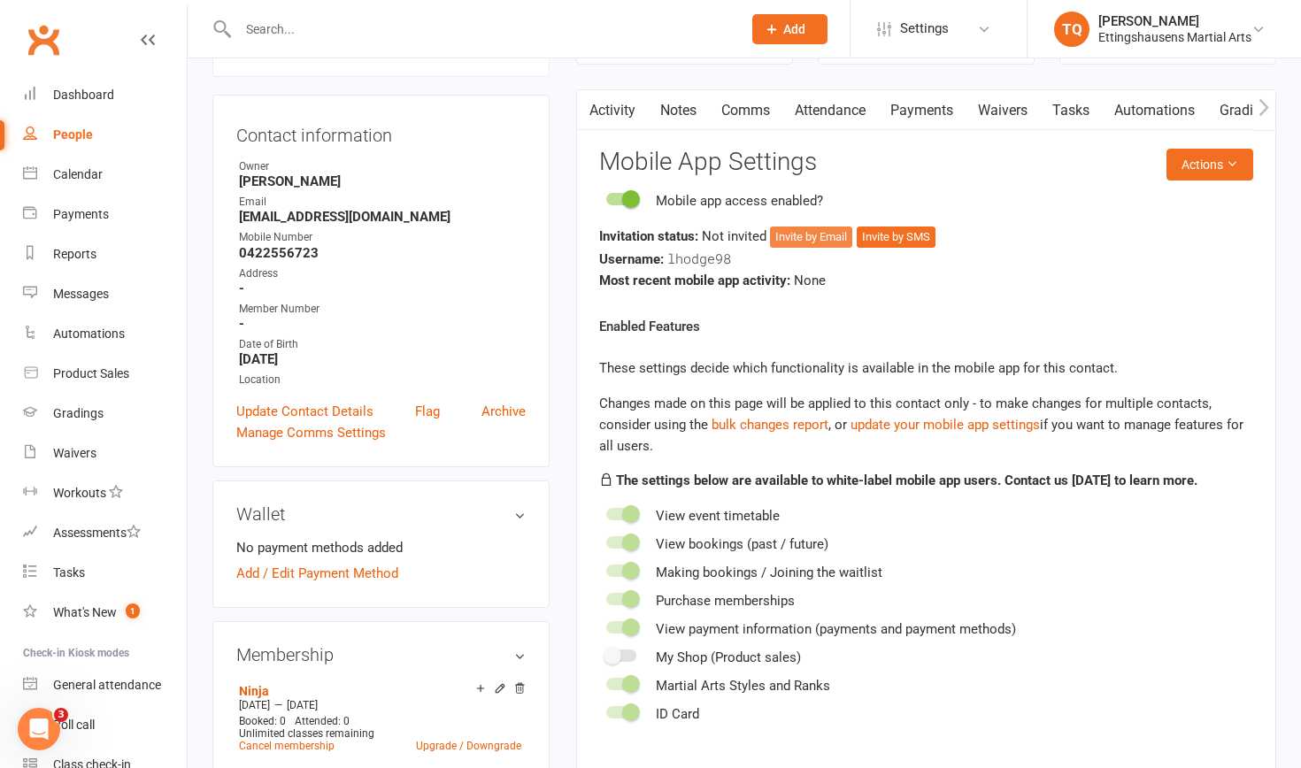
click at [817, 236] on button "Invite by Email" at bounding box center [811, 236] width 82 height 21
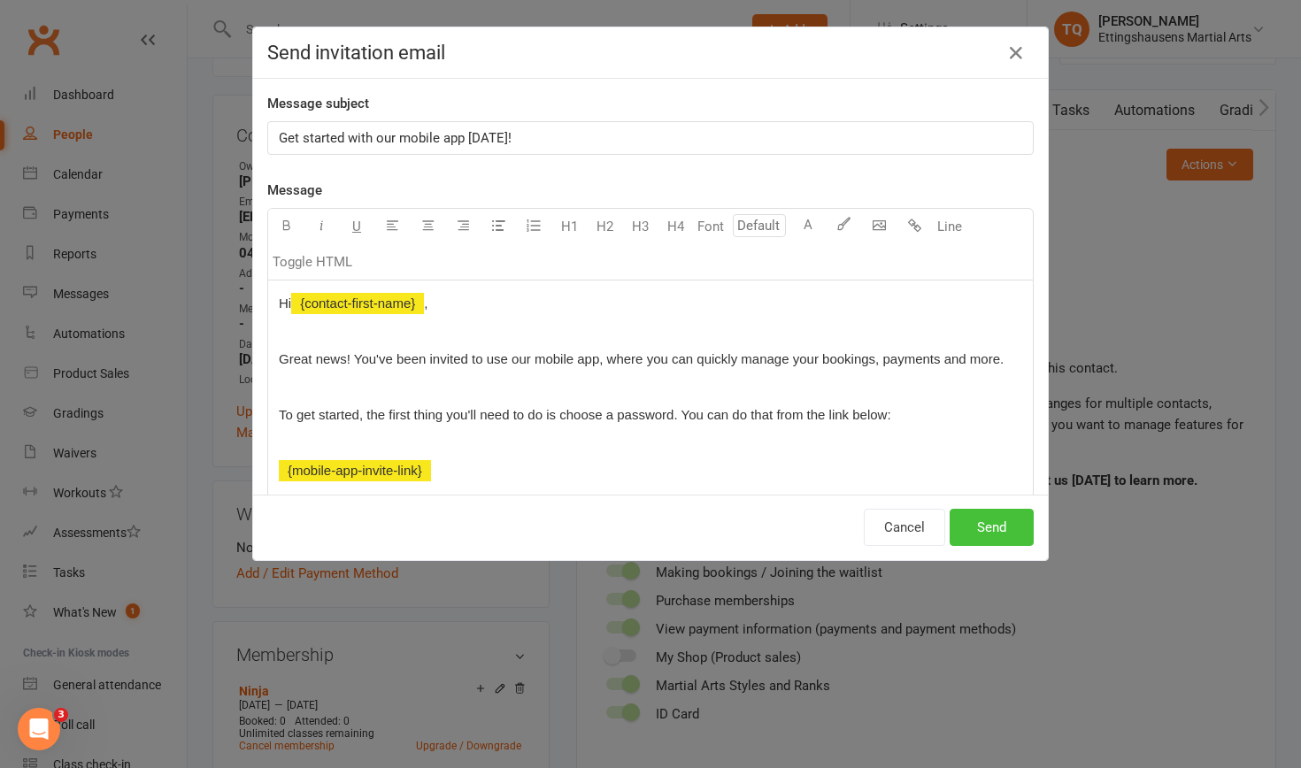
click at [994, 533] on button "Send" at bounding box center [991, 527] width 84 height 37
